Goal: Information Seeking & Learning: Learn about a topic

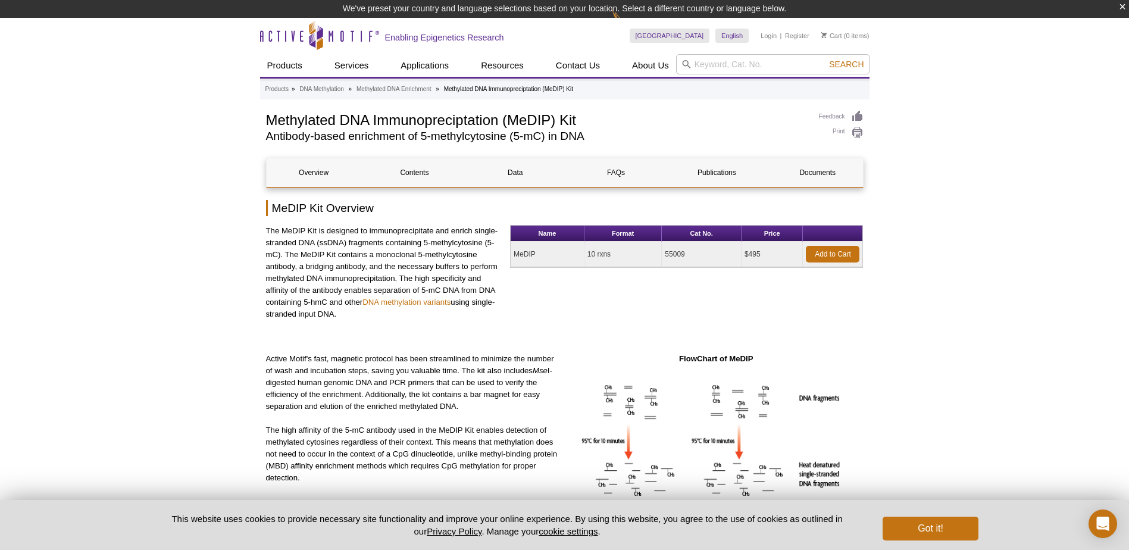
drag, startPoint x: 0, startPoint y: 0, endPoint x: 376, endPoint y: 294, distance: 477.0
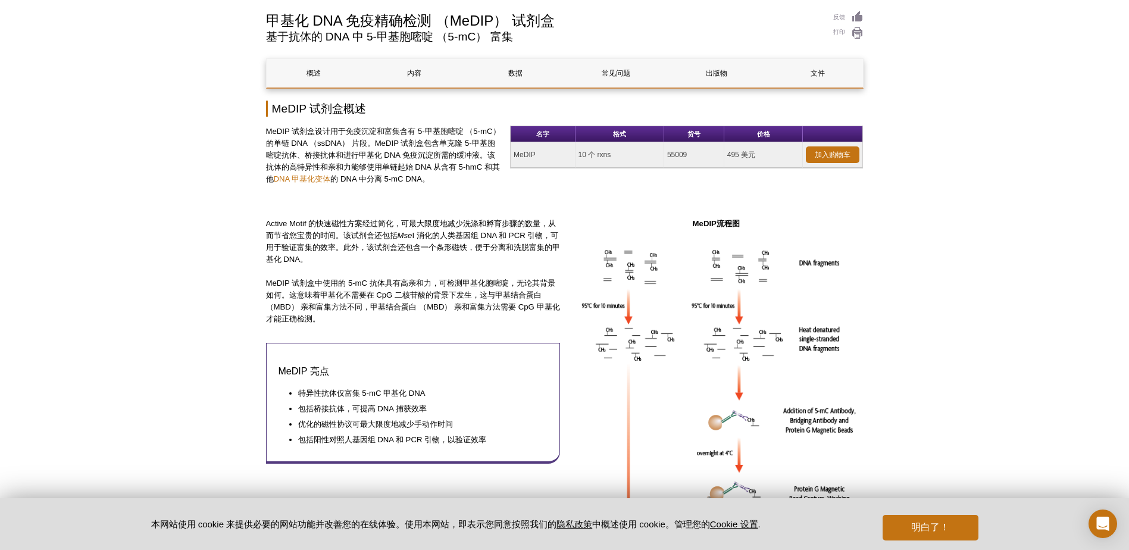
scroll to position [60, 0]
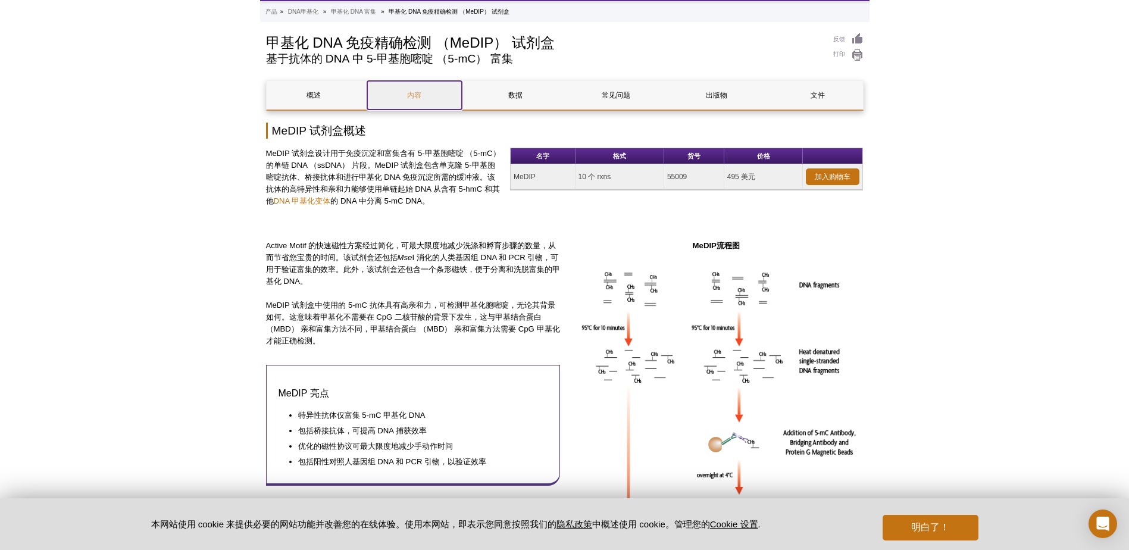
click at [431, 98] on link "内容" at bounding box center [414, 95] width 95 height 29
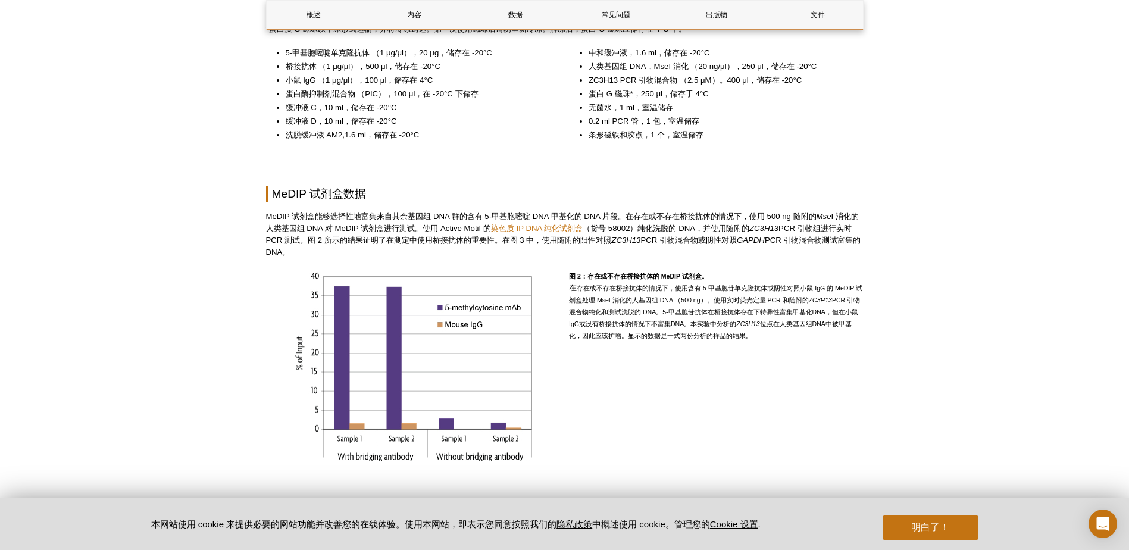
scroll to position [754, 0]
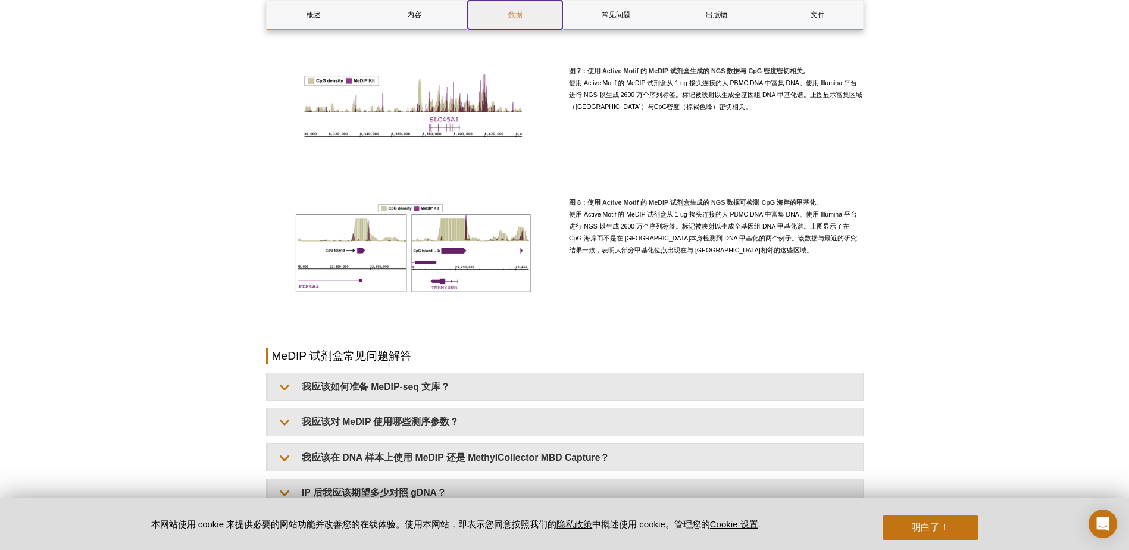
click at [527, 18] on link "数据" at bounding box center [515, 15] width 95 height 29
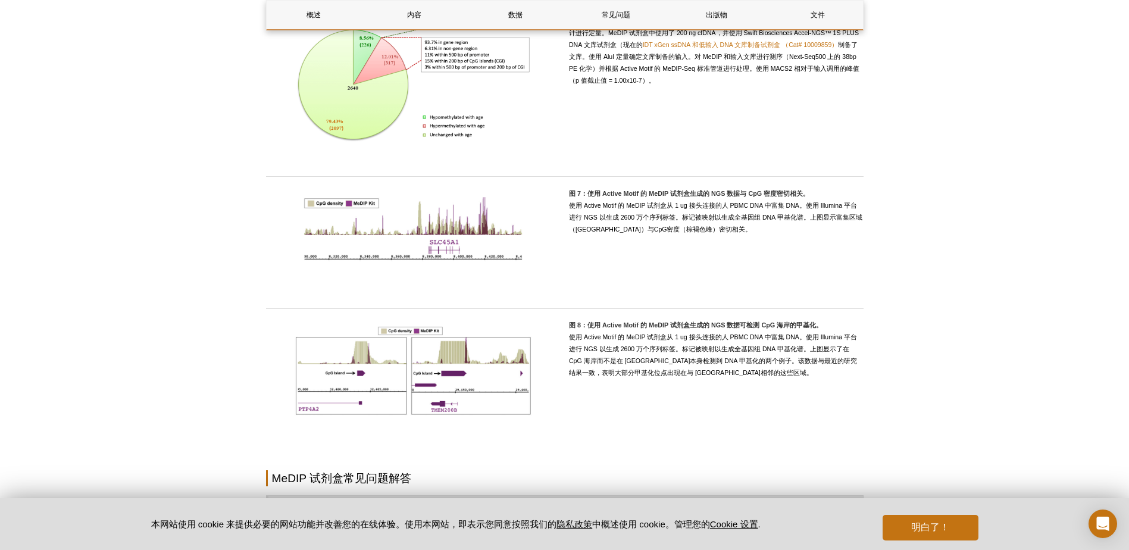
scroll to position [2072, 0]
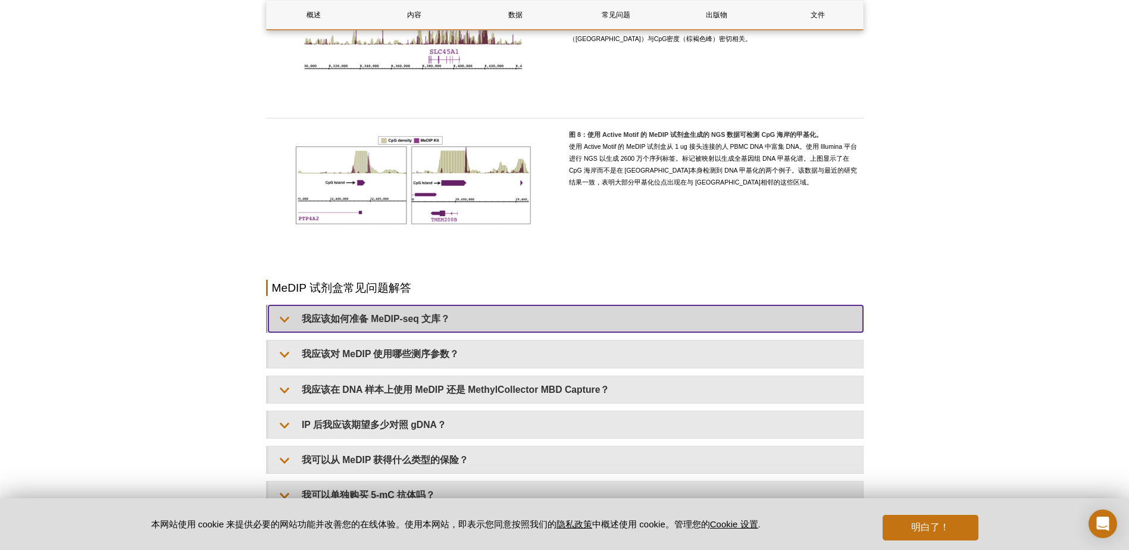
click at [554, 316] on summary "我应该如何准备 MeDIP-seq 文库？" at bounding box center [565, 318] width 595 height 27
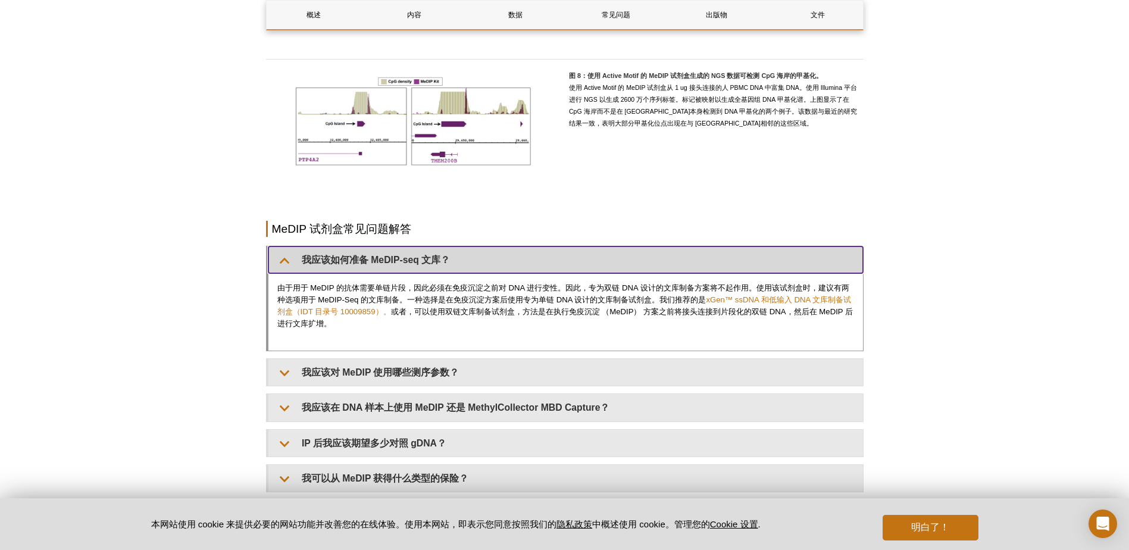
scroll to position [2132, 0]
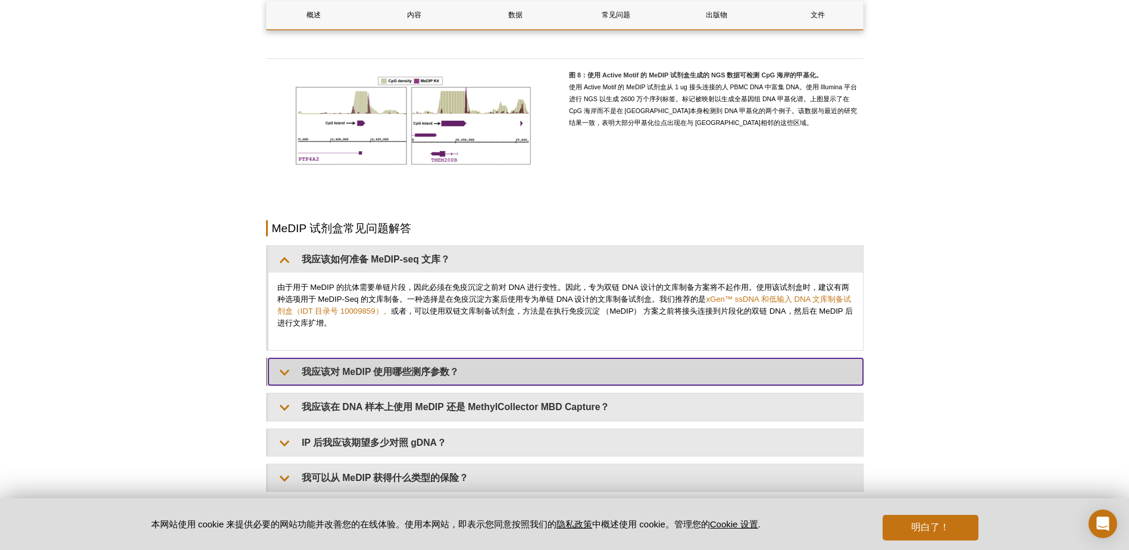
click at [523, 365] on summary "我应该对 MeDIP 使用哪些测序参数？" at bounding box center [565, 371] width 595 height 27
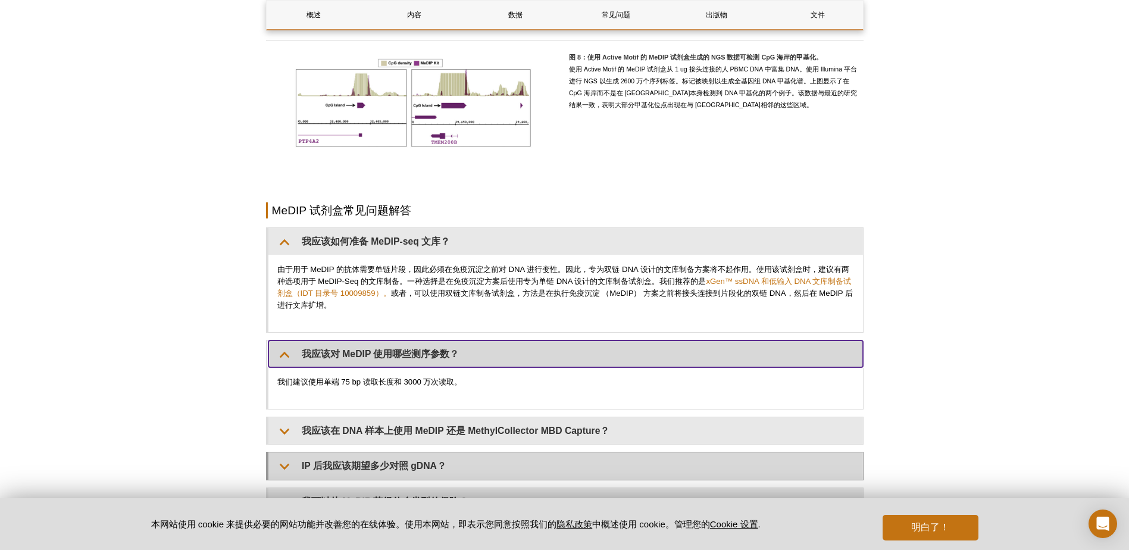
scroll to position [2251, 0]
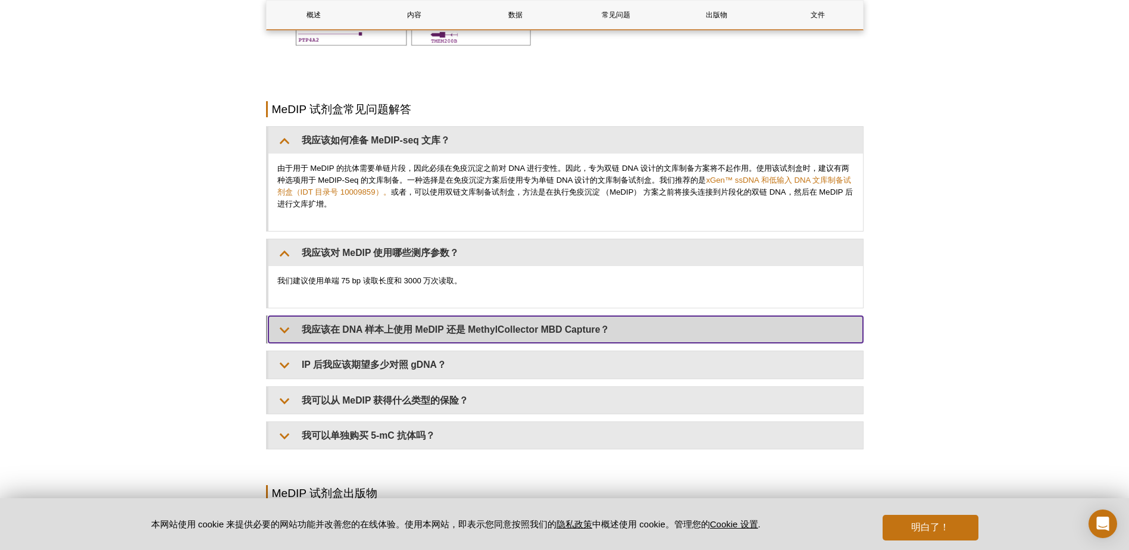
click at [546, 336] on summary "我应该在 DNA 样本上使用 MeDIP 还是 MethylCollector MBD Capture？" at bounding box center [565, 329] width 595 height 27
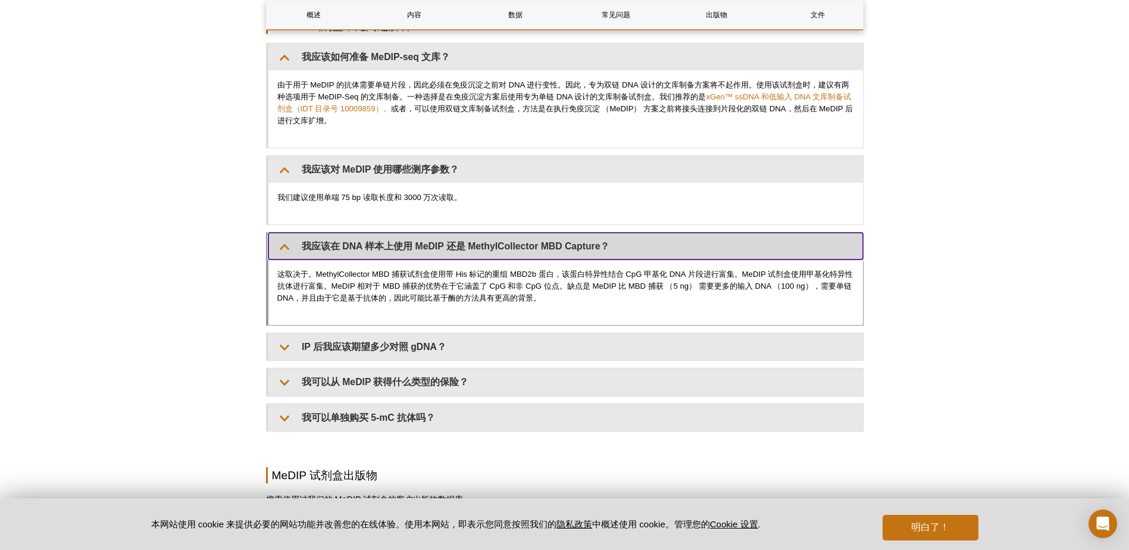
scroll to position [2370, 0]
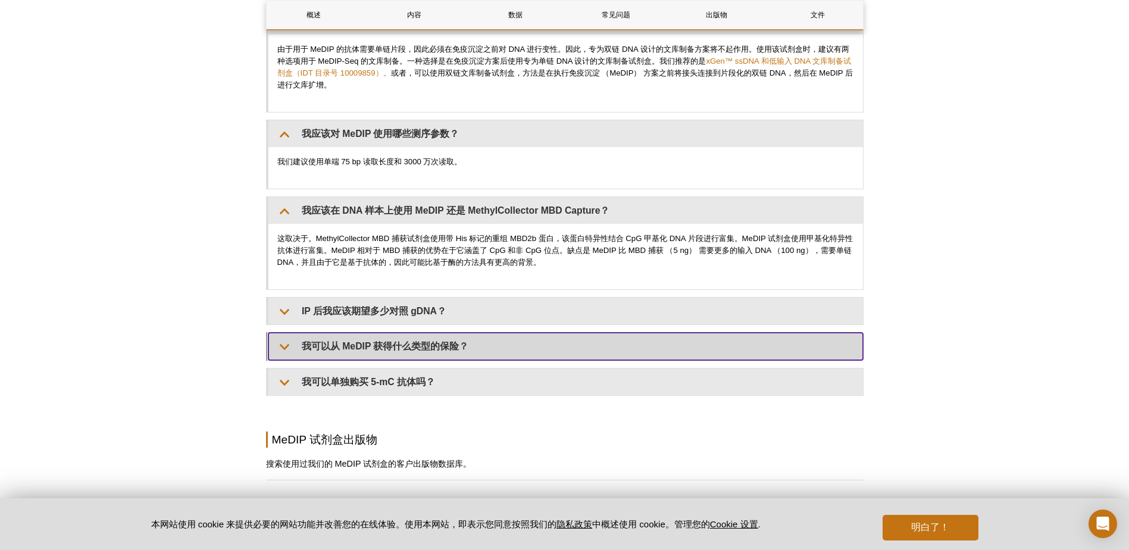
click at [545, 333] on summary "我可以从 MeDIP 获得什么类型的保险？" at bounding box center [565, 346] width 595 height 27
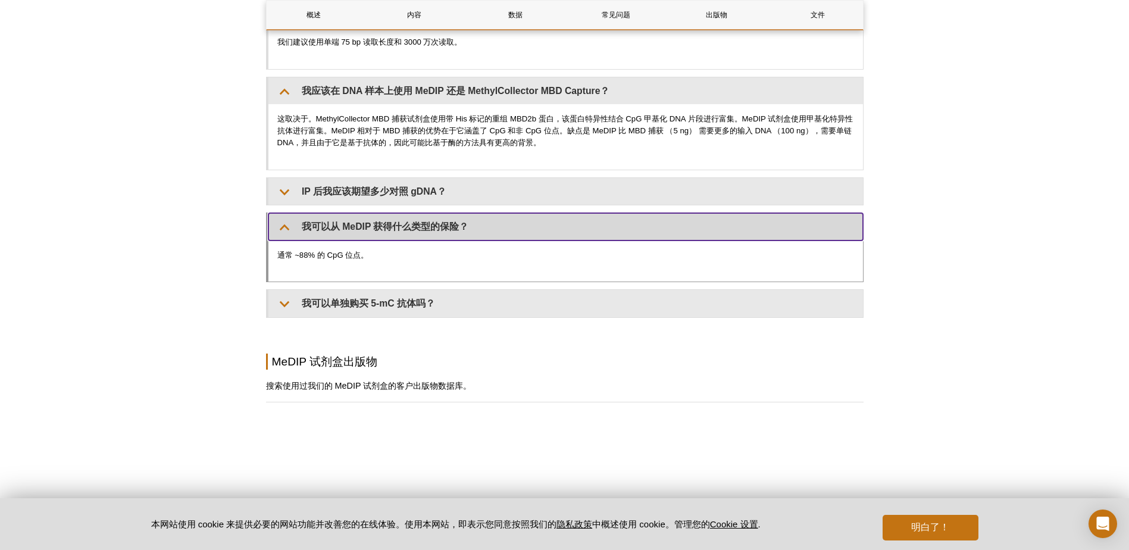
scroll to position [2548, 0]
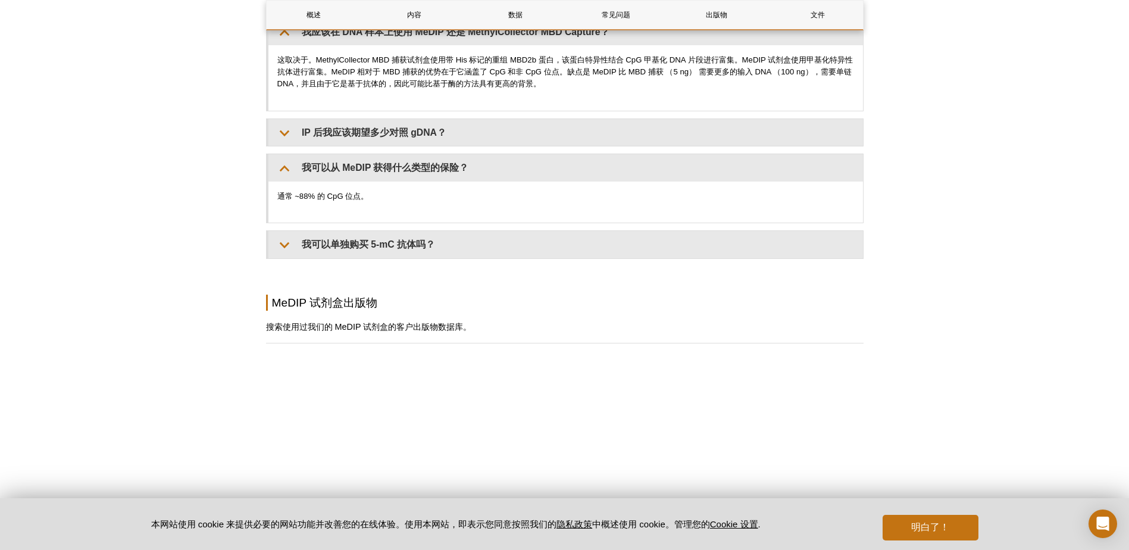
click at [533, 151] on div "我应该如何准备 MeDIP-seq 文库？ 由于用于 MeDIP 的抗体需要单链片段，因此必须在免疫沉淀之前对 DNA 进行变性。因此，专为双链 DNA 设计…" at bounding box center [565, 44] width 598 height 430
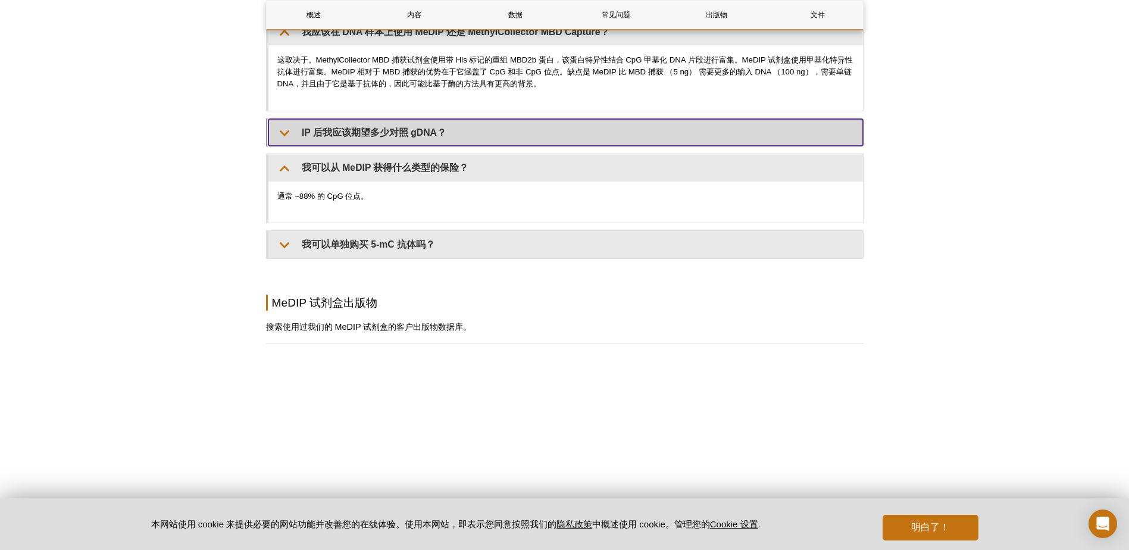
click at [536, 142] on summary "IP 后我应该期望多少对照 gDNA？" at bounding box center [565, 132] width 595 height 27
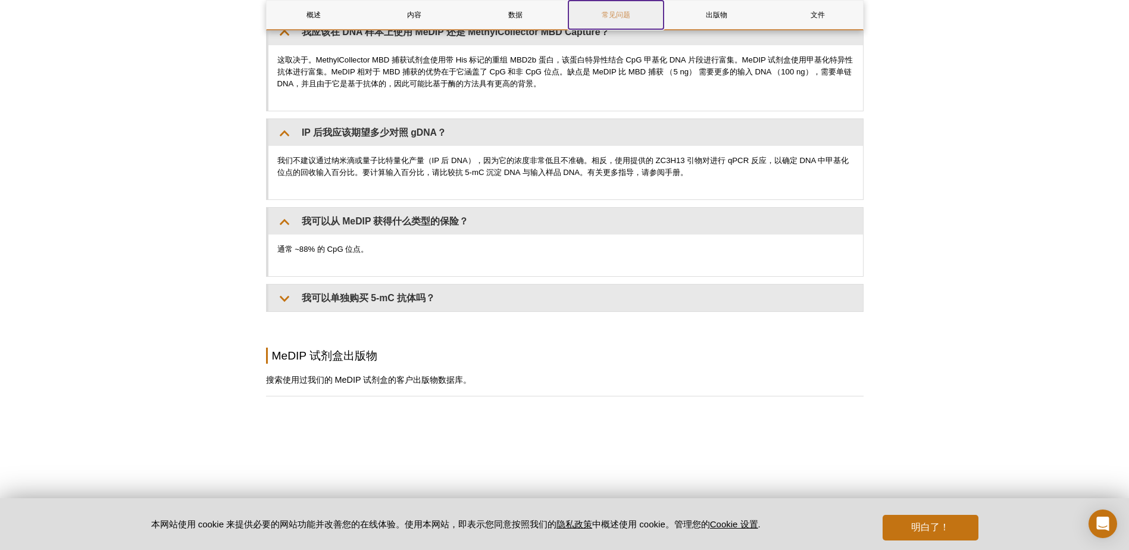
click at [609, 4] on link "常见问题" at bounding box center [615, 15] width 95 height 29
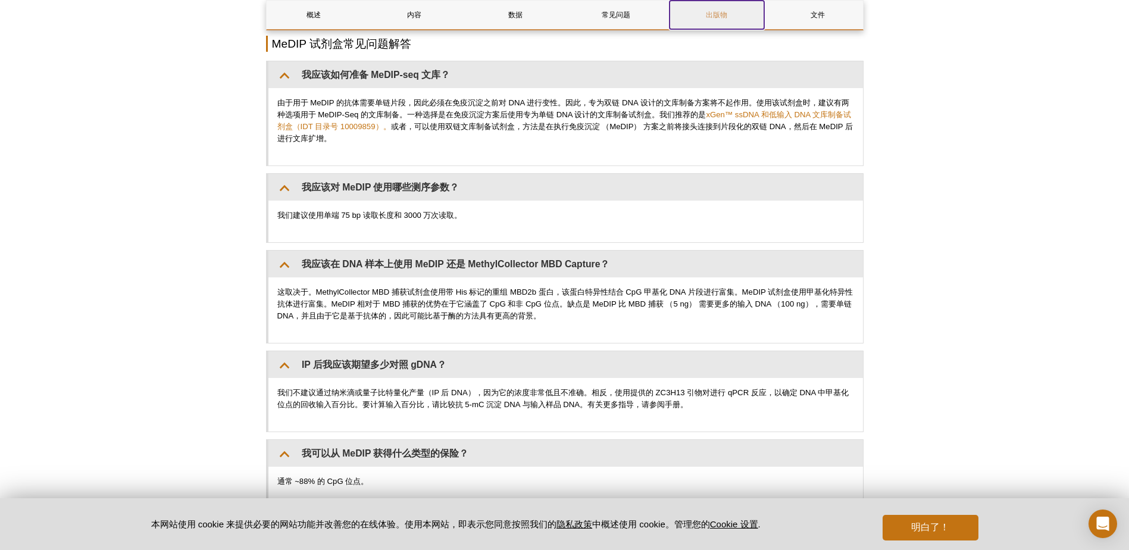
click at [674, 12] on link "出版物" at bounding box center [717, 15] width 95 height 29
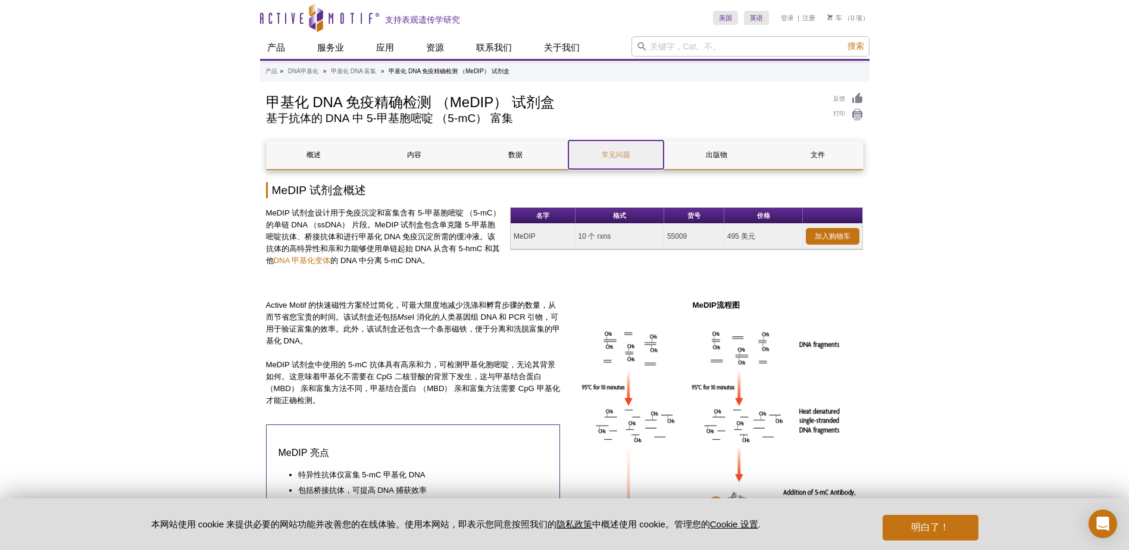
click at [578, 149] on link "常见问题" at bounding box center [615, 154] width 95 height 29
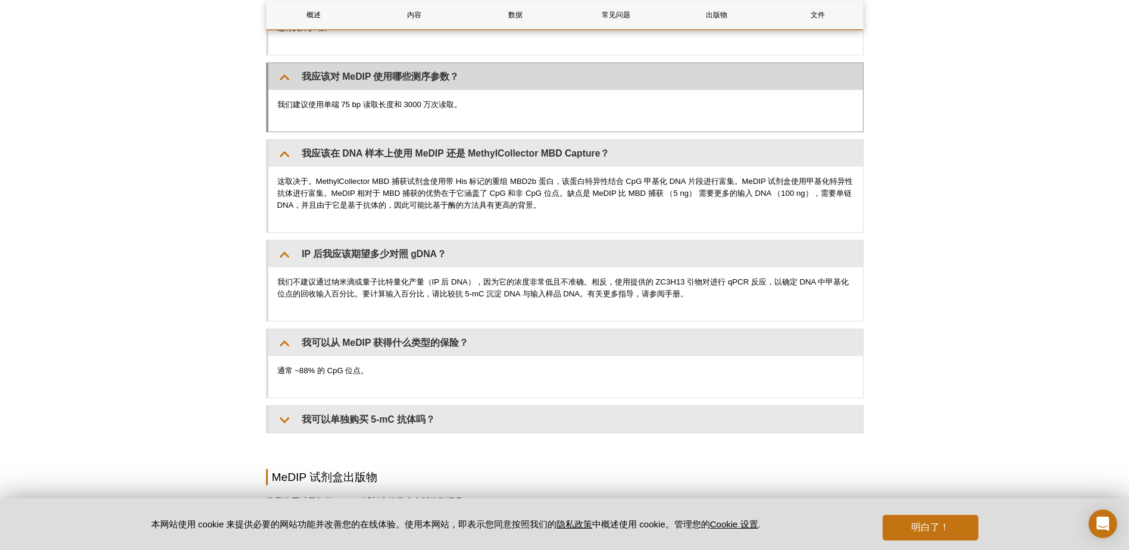
scroll to position [2495, 0]
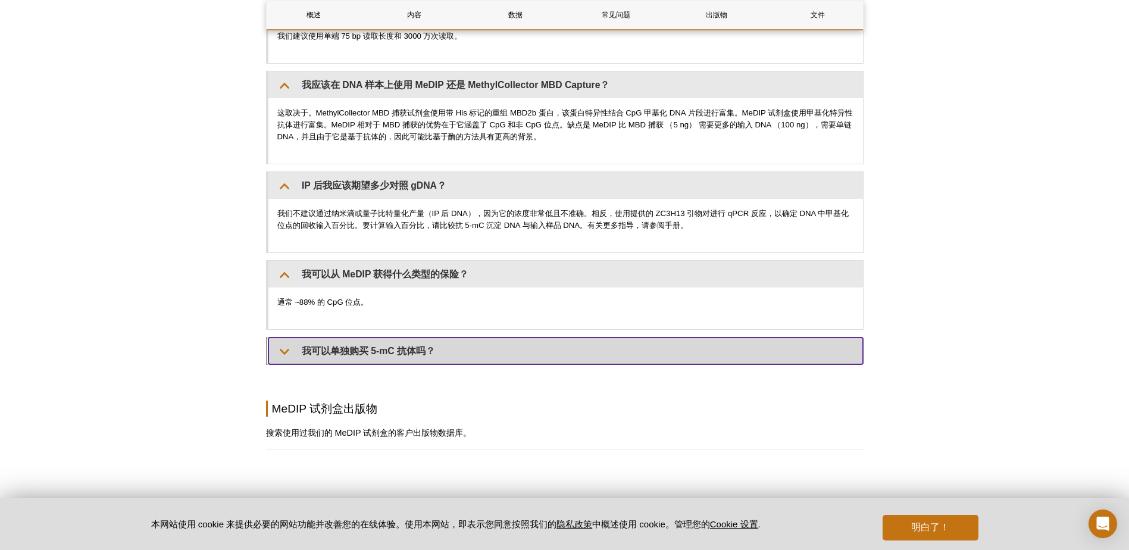
click at [402, 353] on summary "我可以单独购买 5-mC 抗体吗？" at bounding box center [565, 351] width 595 height 27
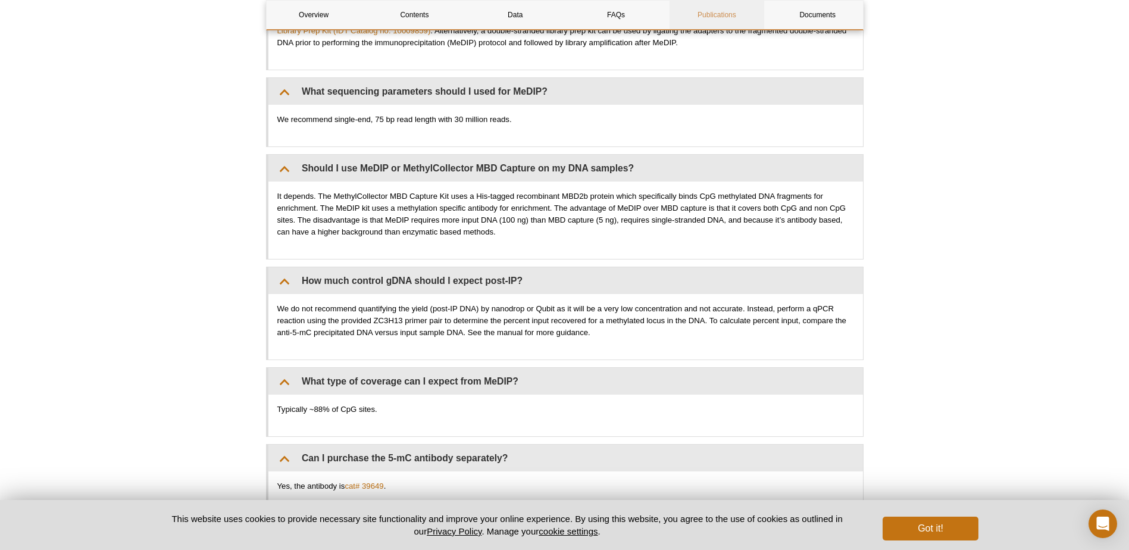
scroll to position [2580, 0]
